Goal: Information Seeking & Learning: Learn about a topic

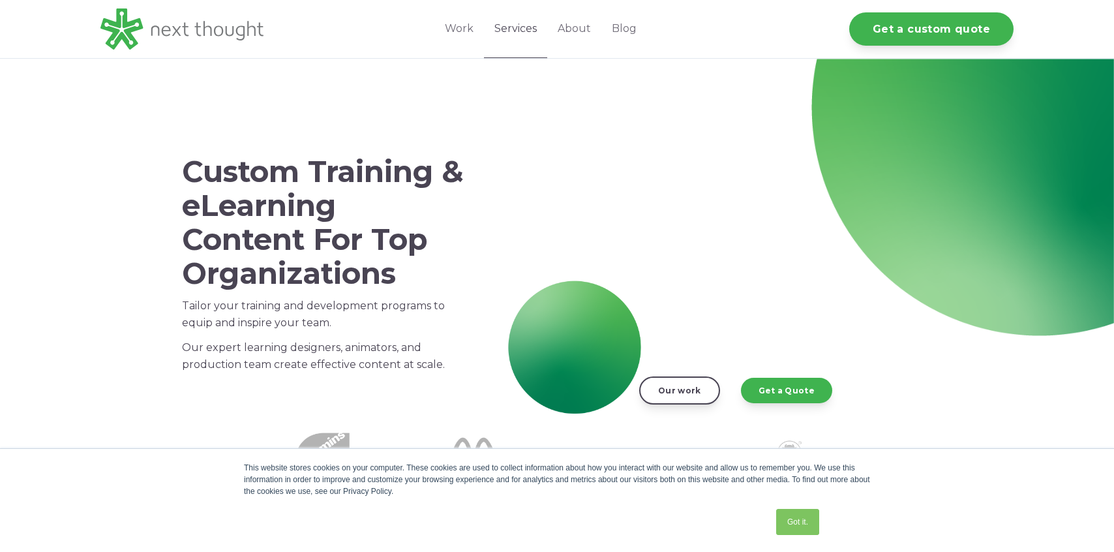
click at [521, 33] on link "Services" at bounding box center [515, 29] width 63 height 58
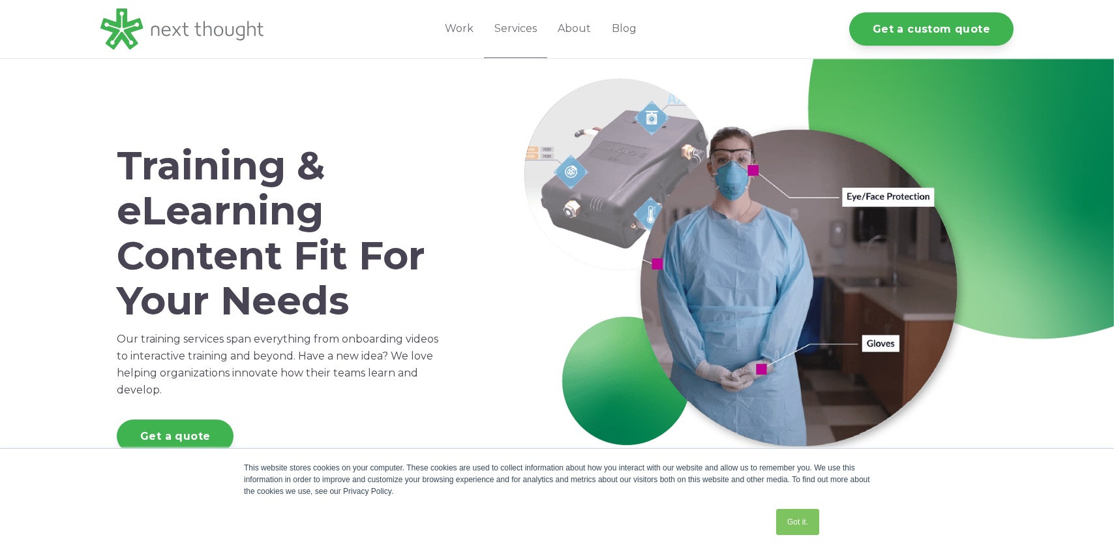
click at [240, 199] on span "Training & eLearning Content Fit For Your Needs" at bounding box center [271, 233] width 309 height 183
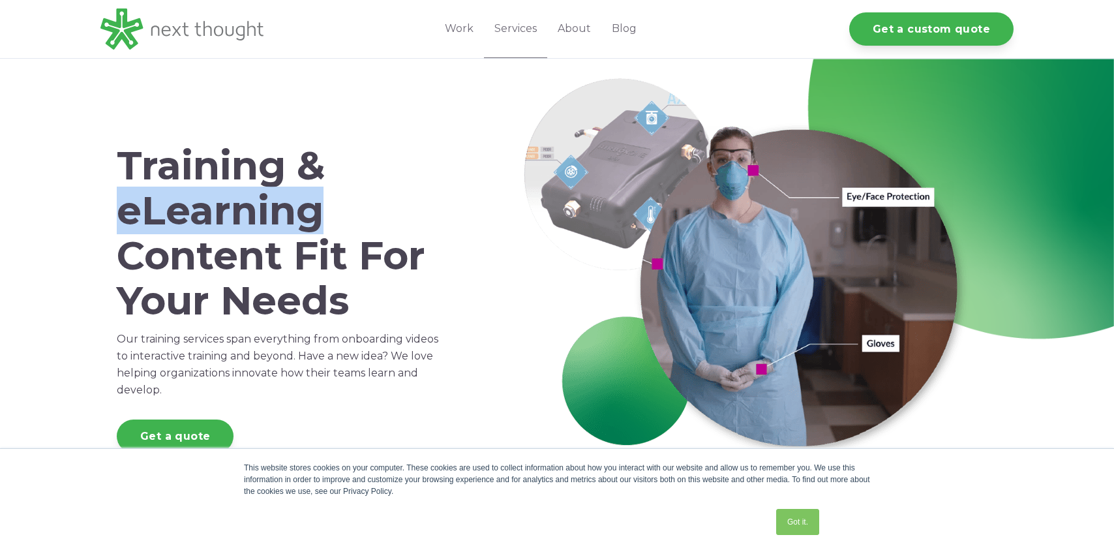
click at [240, 199] on span "Training & eLearning Content Fit For Your Needs" at bounding box center [271, 233] width 309 height 183
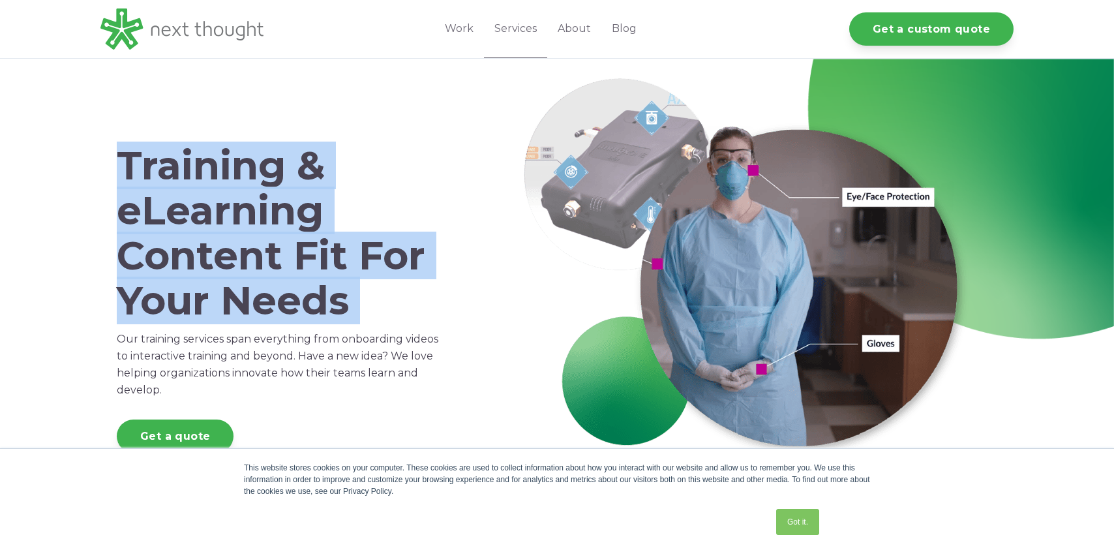
click at [240, 199] on span "Training & eLearning Content Fit For Your Needs" at bounding box center [271, 233] width 309 height 183
click at [237, 177] on span "Training & eLearning Content Fit For Your Needs" at bounding box center [271, 233] width 309 height 183
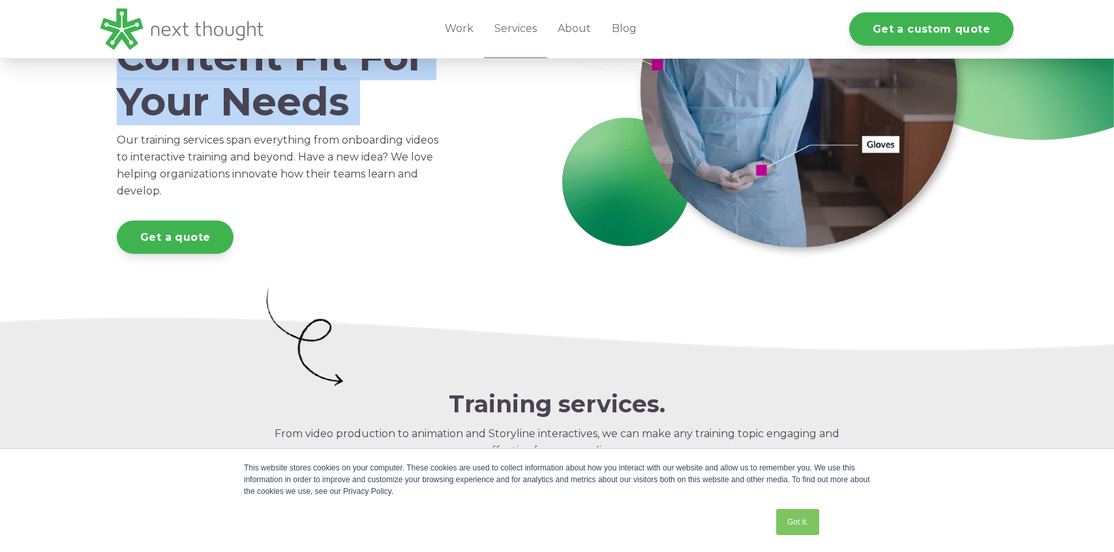
scroll to position [599, 0]
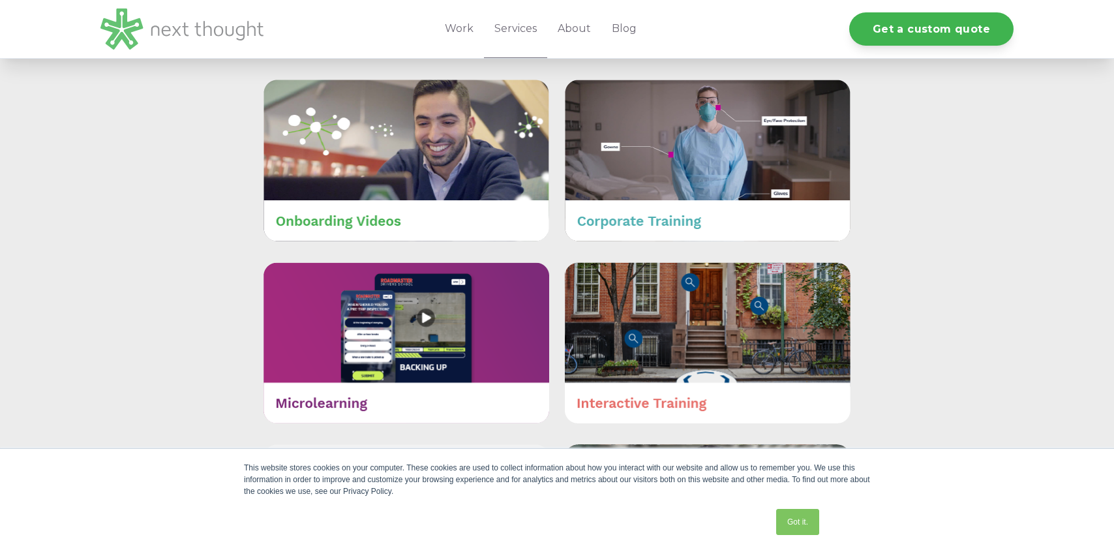
click at [174, 17] on img at bounding box center [181, 28] width 163 height 41
